Goal: Navigation & Orientation: Find specific page/section

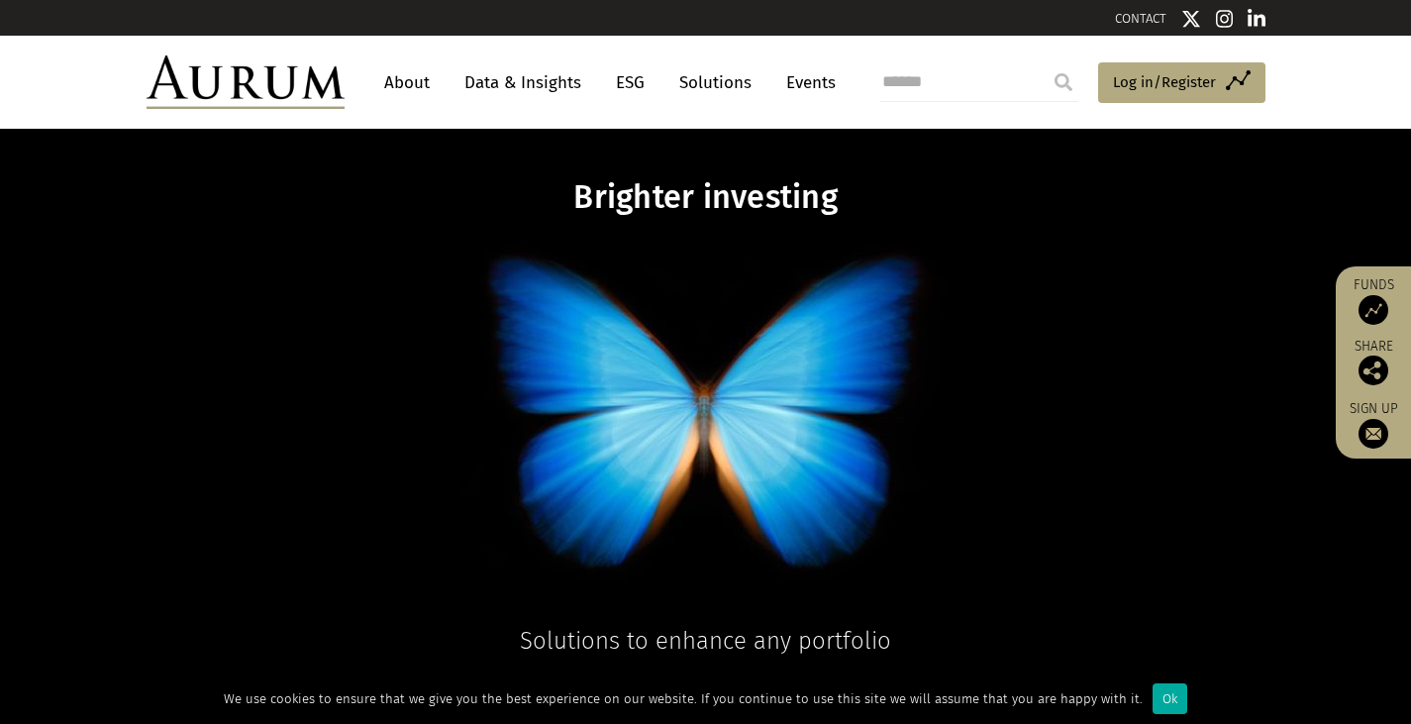
click at [717, 70] on link "Solutions" at bounding box center [715, 82] width 92 height 37
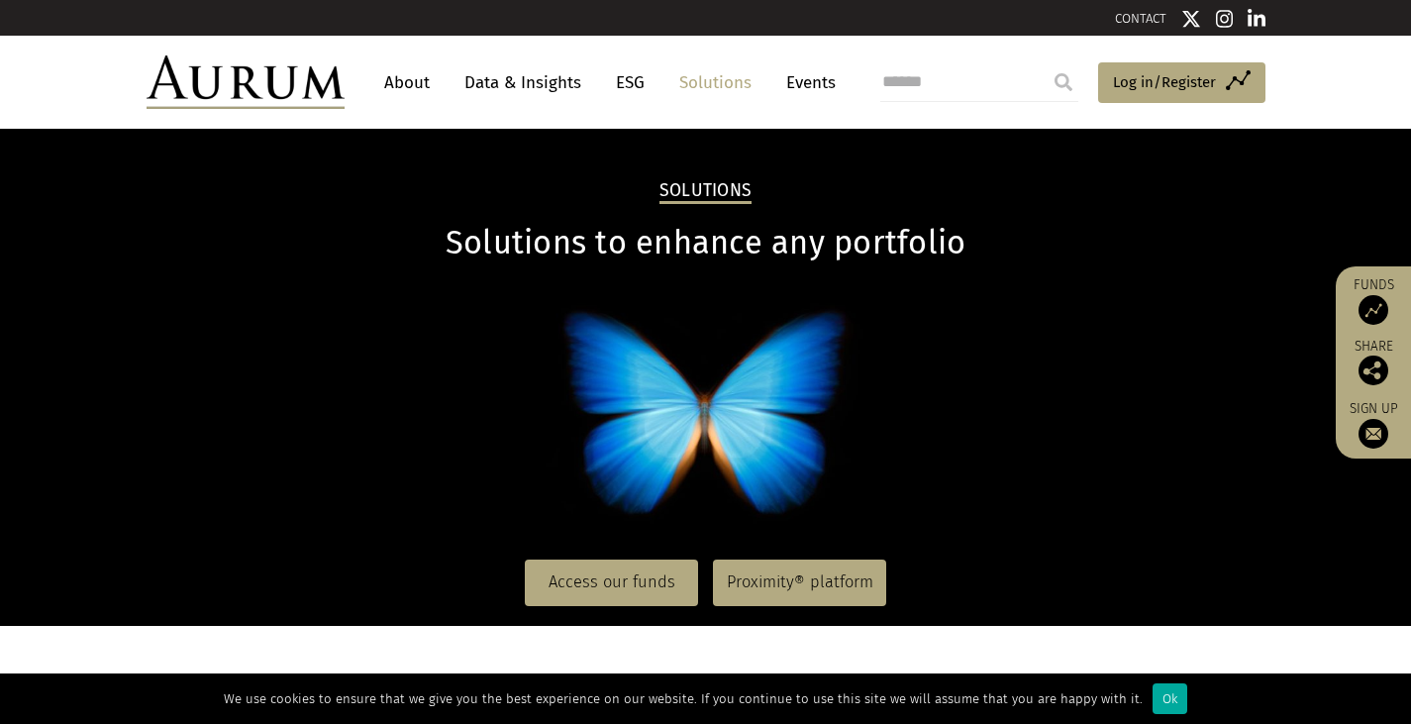
click at [689, 84] on link "Solutions" at bounding box center [715, 82] width 92 height 37
